Goal: Check status

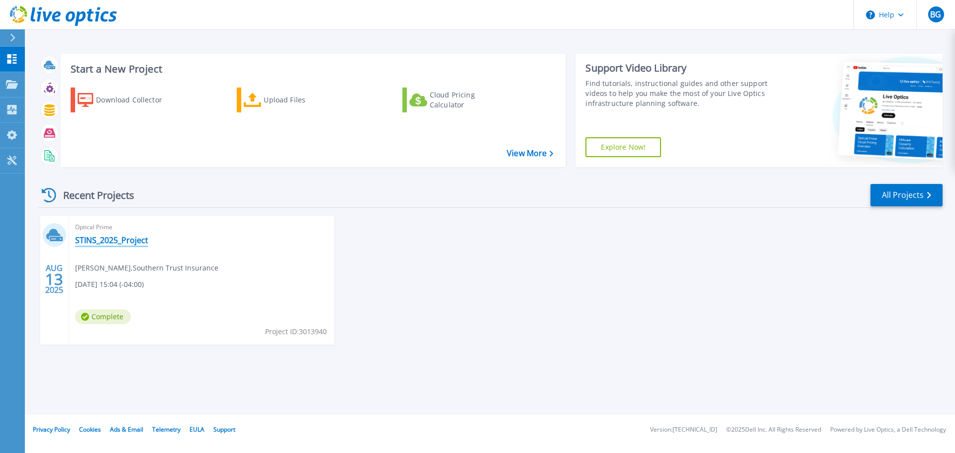
click at [109, 239] on link "STINS_2025_Project" at bounding box center [111, 240] width 73 height 10
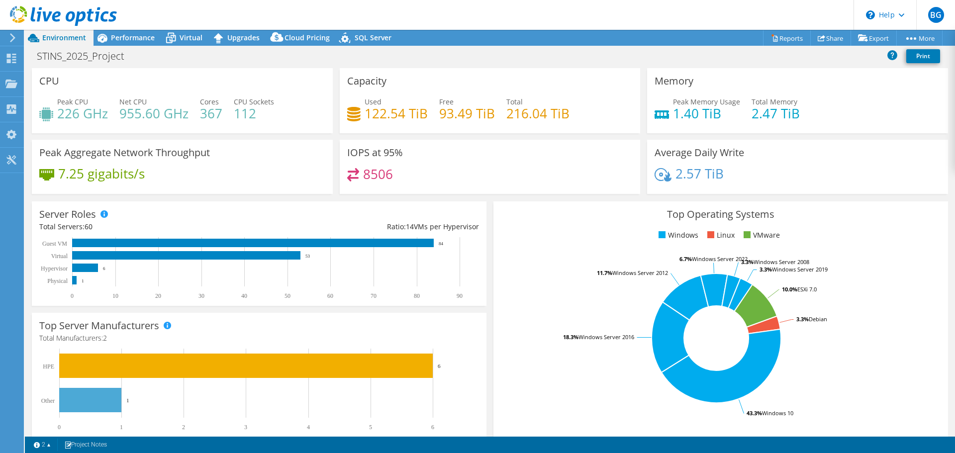
select select "USD"
click at [185, 37] on span "Virtual" at bounding box center [191, 37] width 23 height 9
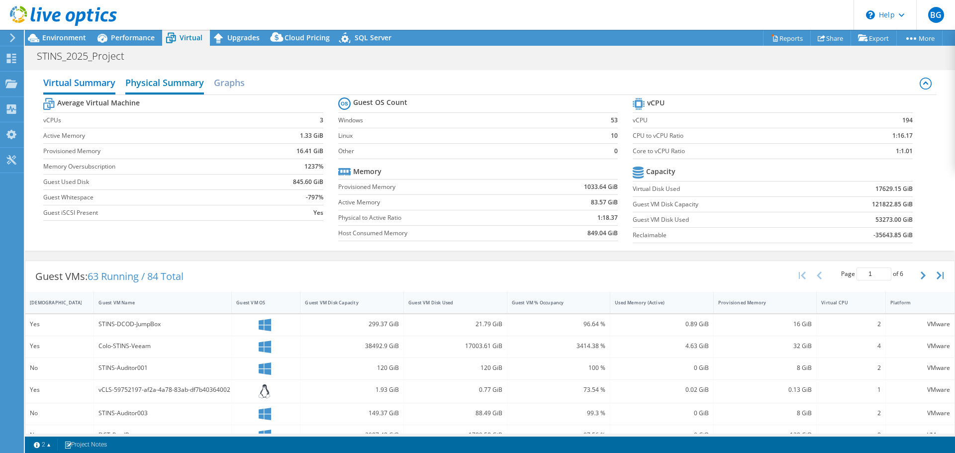
click at [166, 85] on h2 "Physical Summary" at bounding box center [164, 84] width 79 height 22
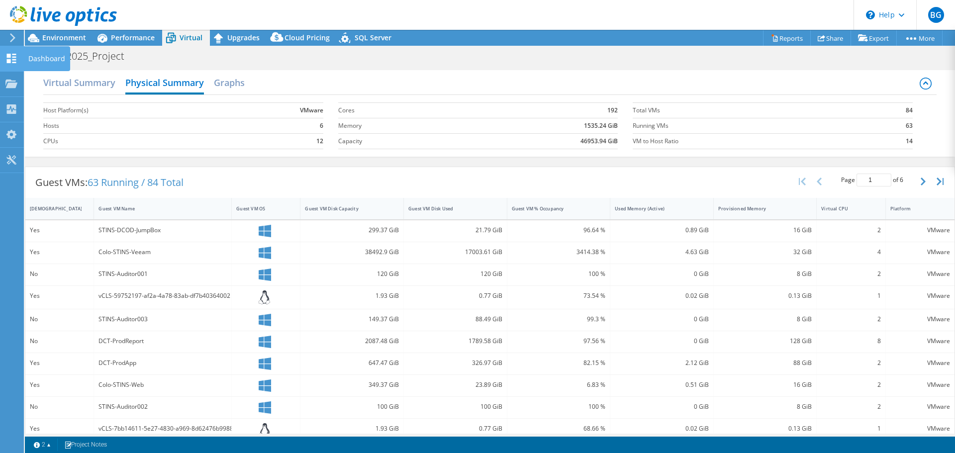
click at [12, 57] on use at bounding box center [11, 58] width 9 height 9
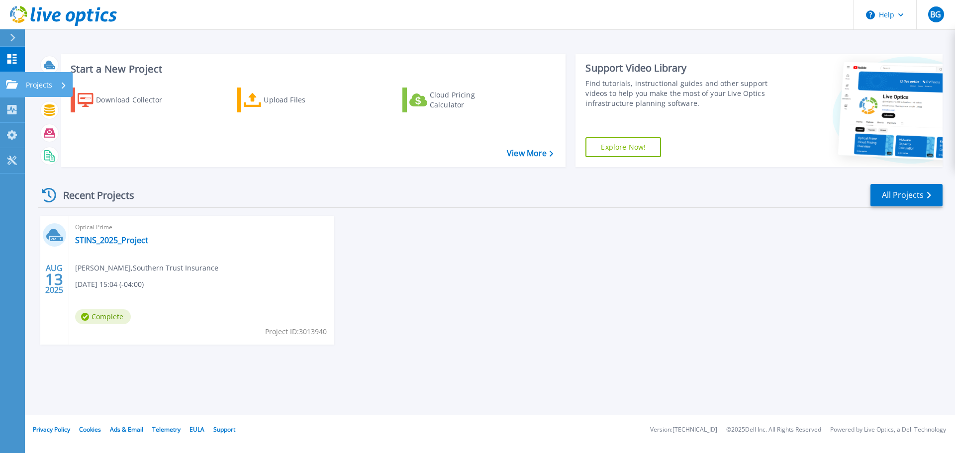
click at [9, 83] on icon at bounding box center [12, 84] width 12 height 8
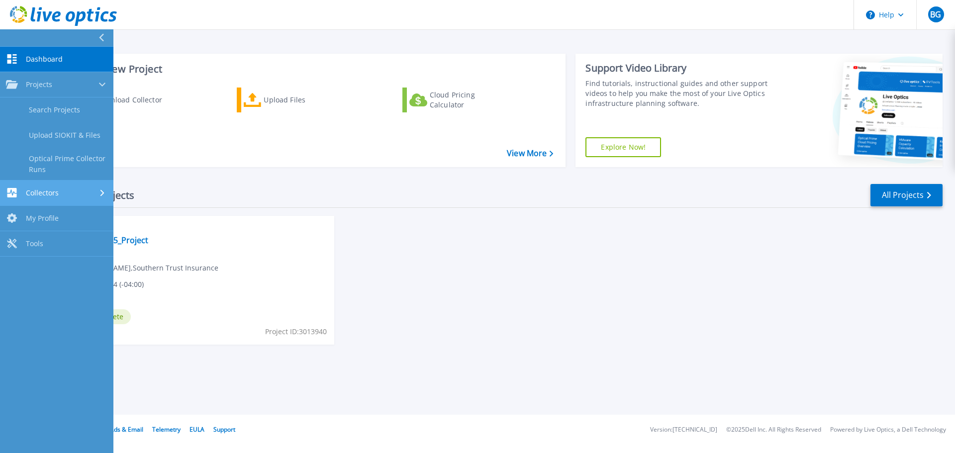
click at [8, 190] on icon at bounding box center [11, 192] width 9 height 9
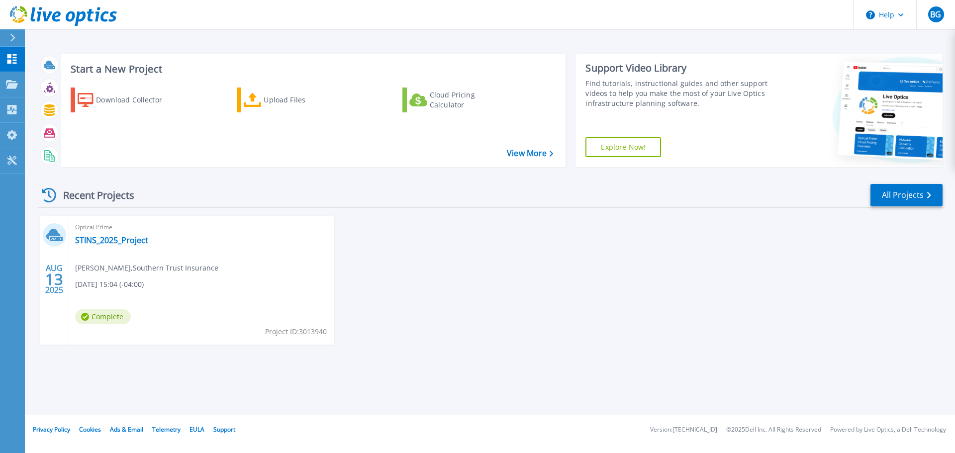
click at [633, 311] on div "AUG 13 2025 Optical Prime STINS_2025_Project Brian Grizzle , Southern Trust Ins…" at bounding box center [486, 290] width 912 height 149
